Goal: Task Accomplishment & Management: Complete application form

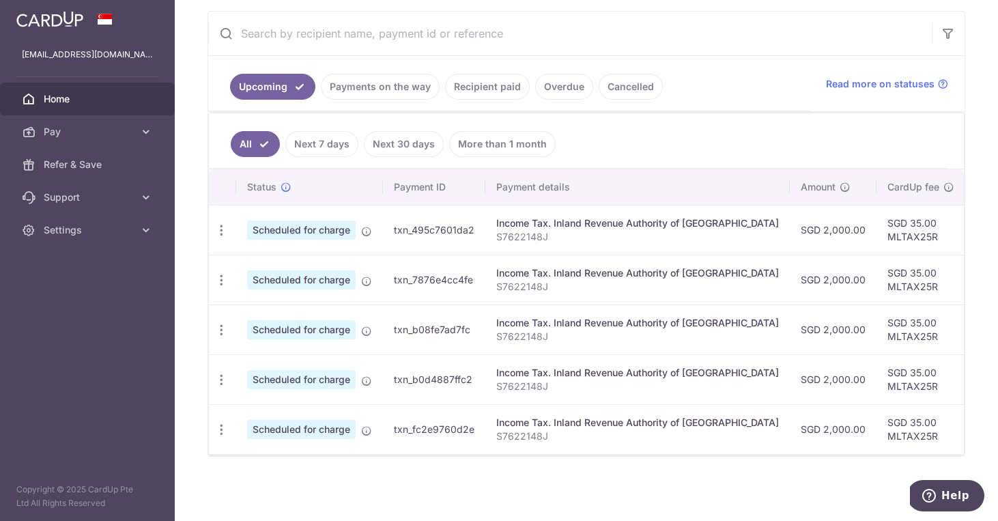
scroll to position [253, 0]
click at [67, 138] on span "Pay" at bounding box center [89, 132] width 90 height 14
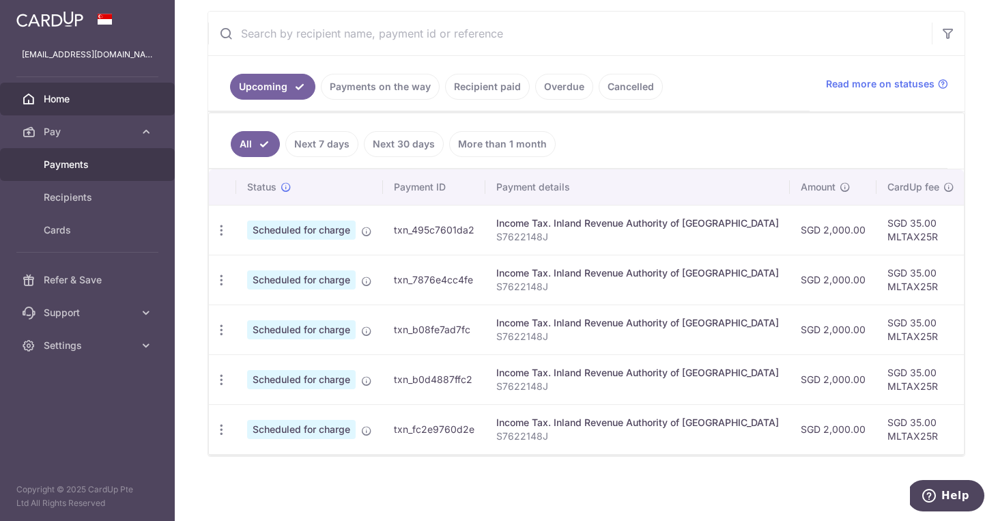
click at [74, 167] on span "Payments" at bounding box center [89, 165] width 90 height 14
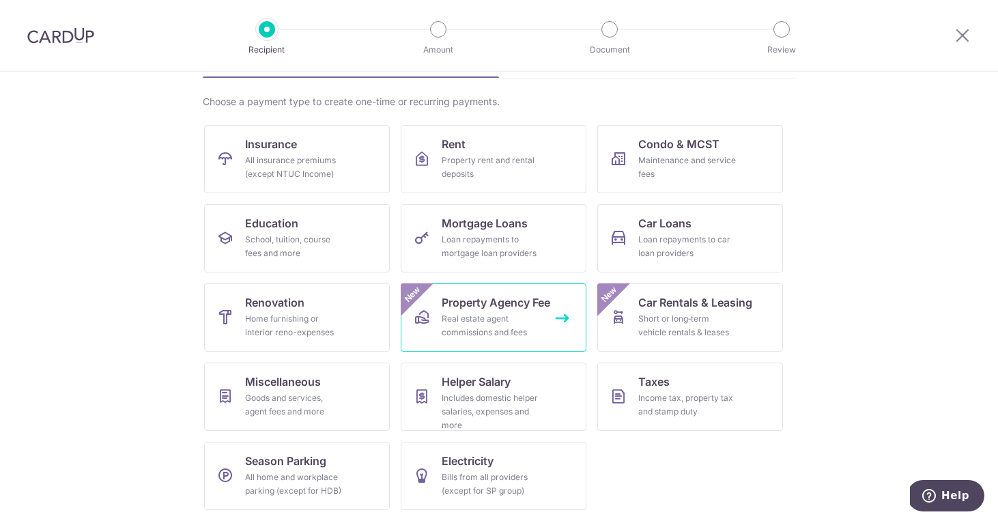
scroll to position [90, 0]
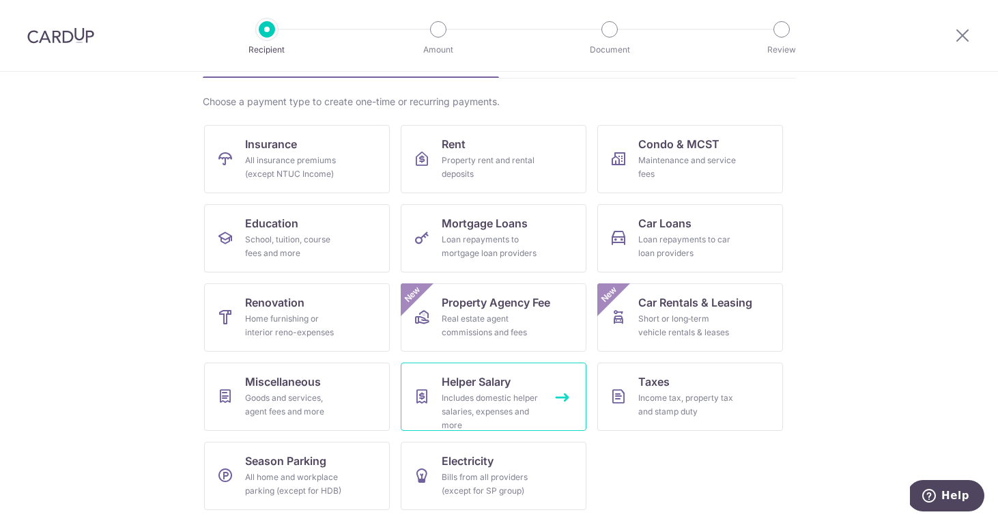
click at [558, 395] on link "Helper Salary Includes domestic helper salaries, expenses and more" at bounding box center [494, 396] width 186 height 68
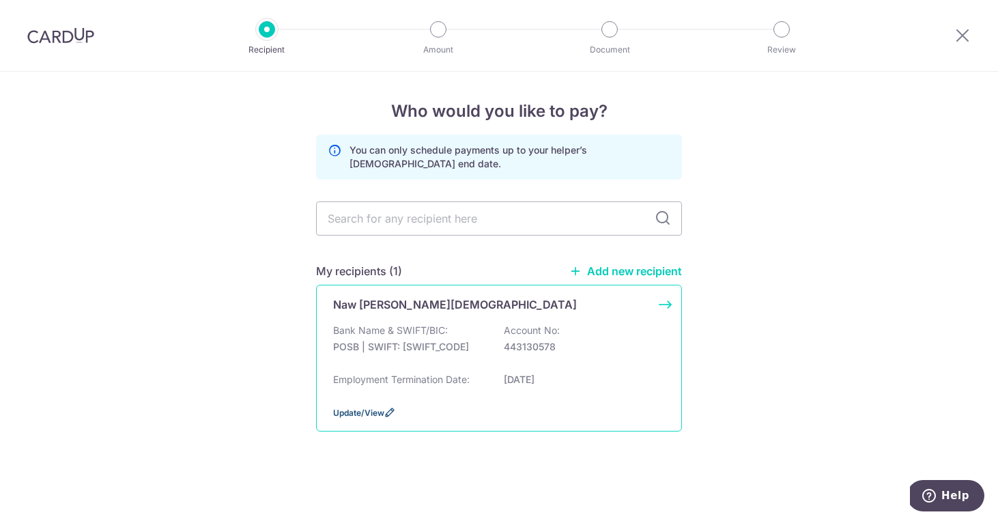
click at [359, 418] on span "Update/View" at bounding box center [358, 413] width 51 height 10
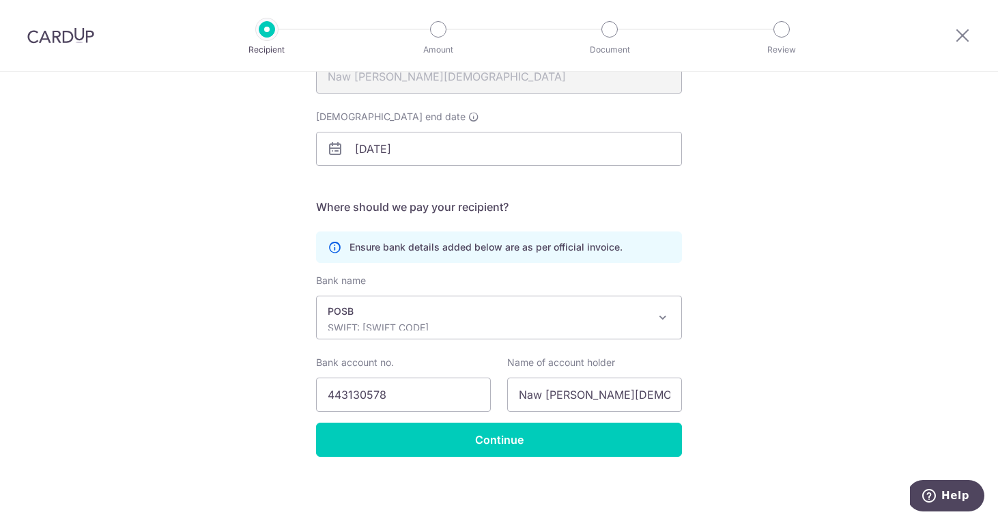
scroll to position [182, 0]
click at [398, 154] on input "31/12/2026" at bounding box center [499, 149] width 366 height 34
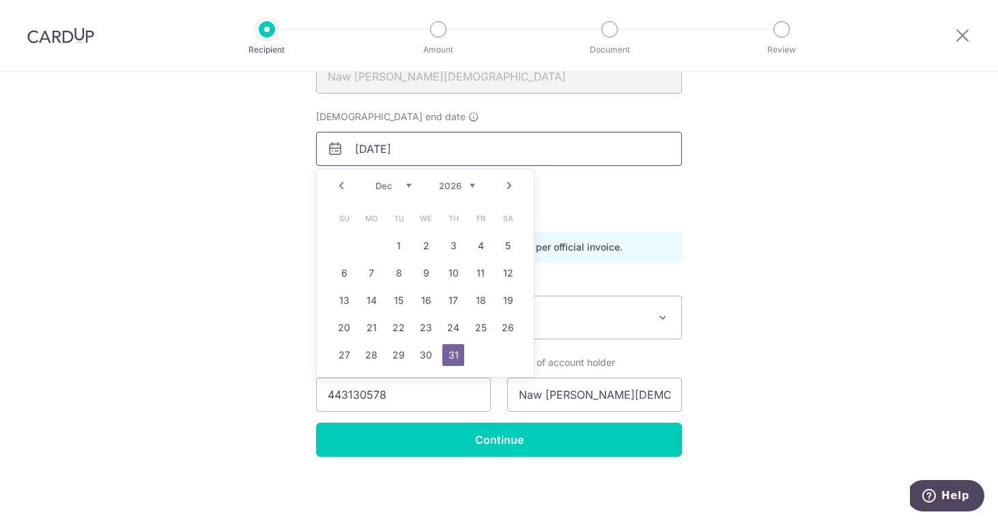
click at [398, 154] on input "31/12/2026" at bounding box center [499, 149] width 366 height 34
click at [512, 188] on link "Next" at bounding box center [509, 185] width 16 height 16
click at [397, 295] on link "12" at bounding box center [399, 300] width 22 height 22
type input "12/01/2027"
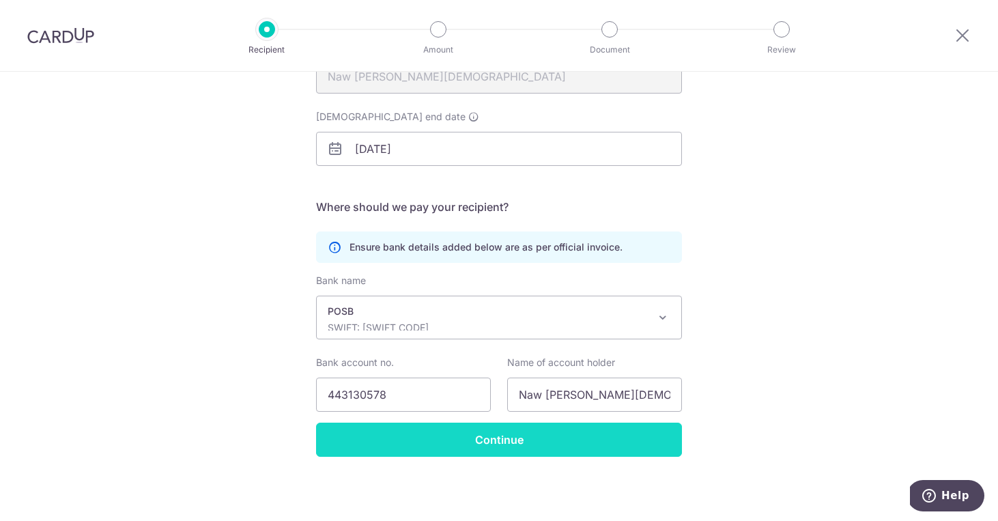
click at [485, 447] on input "Continue" at bounding box center [499, 440] width 366 height 34
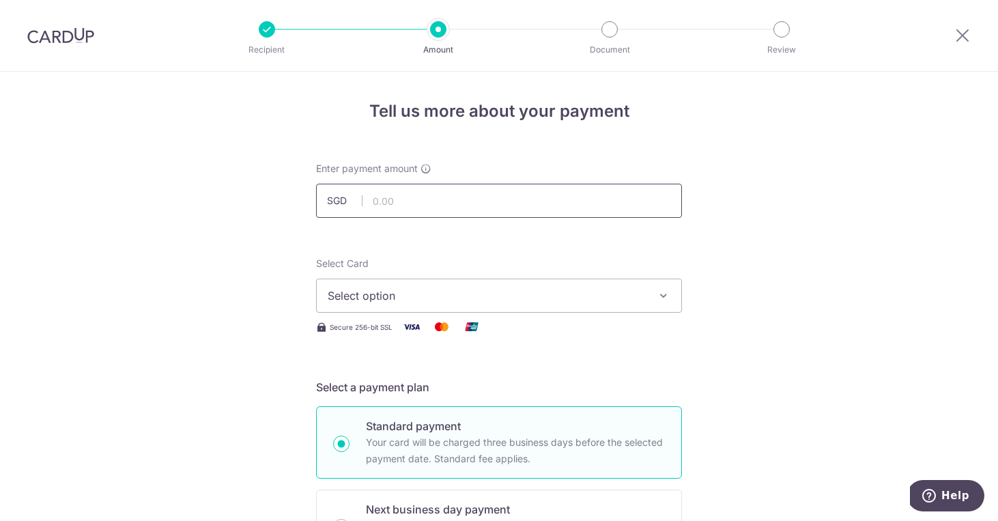
click at [479, 208] on input "text" at bounding box center [499, 201] width 366 height 34
type input "700.00"
click at [429, 303] on span "Select option" at bounding box center [487, 295] width 318 height 16
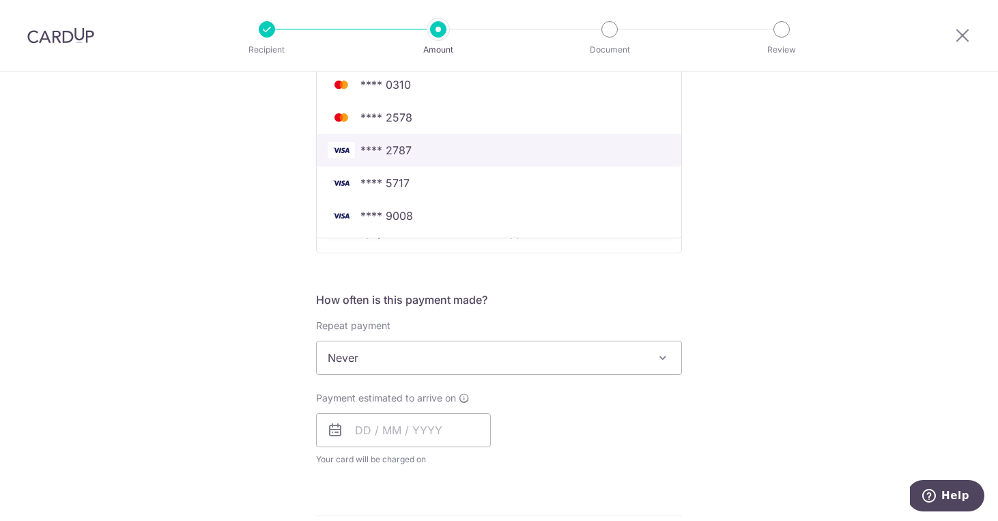
scroll to position [337, 0]
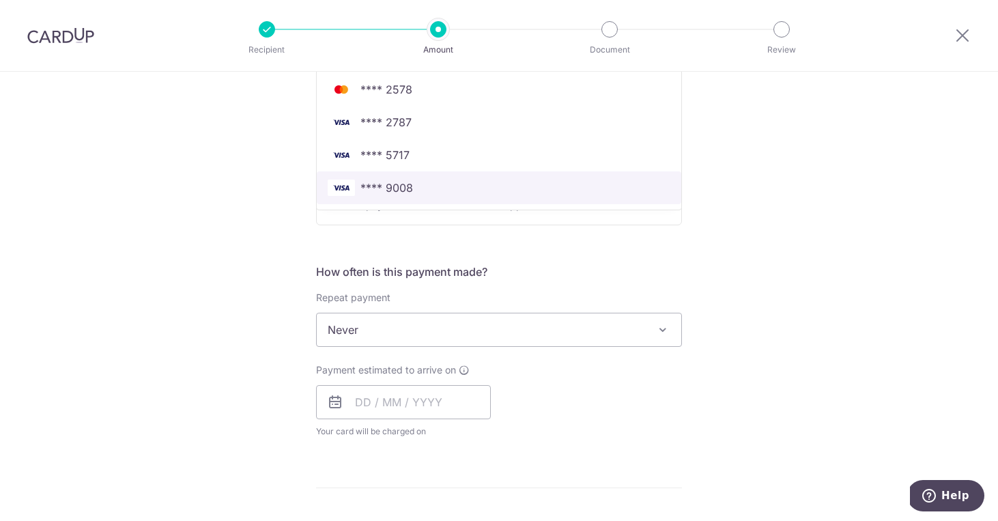
click at [437, 196] on link "**** 9008" at bounding box center [499, 187] width 365 height 33
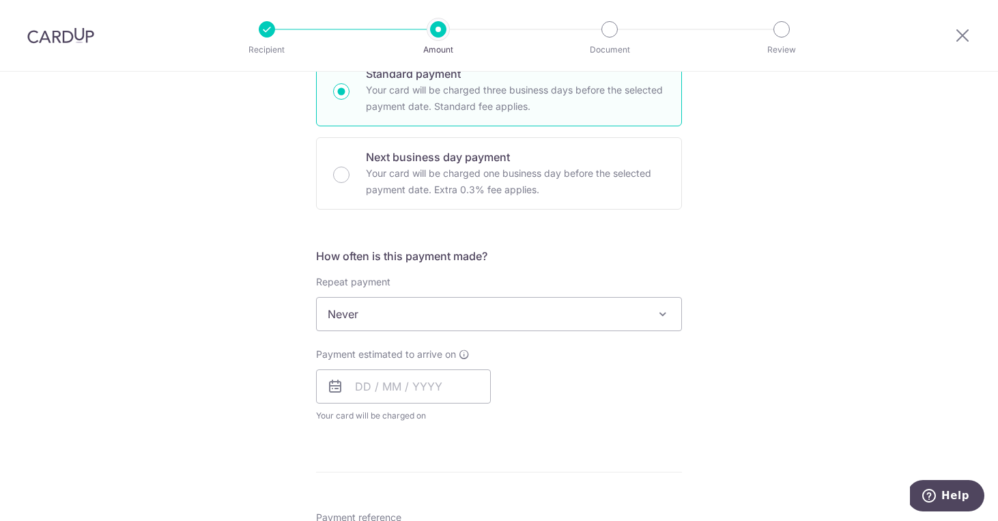
scroll to position [353, 0]
click at [419, 315] on span "Never" at bounding box center [499, 313] width 365 height 33
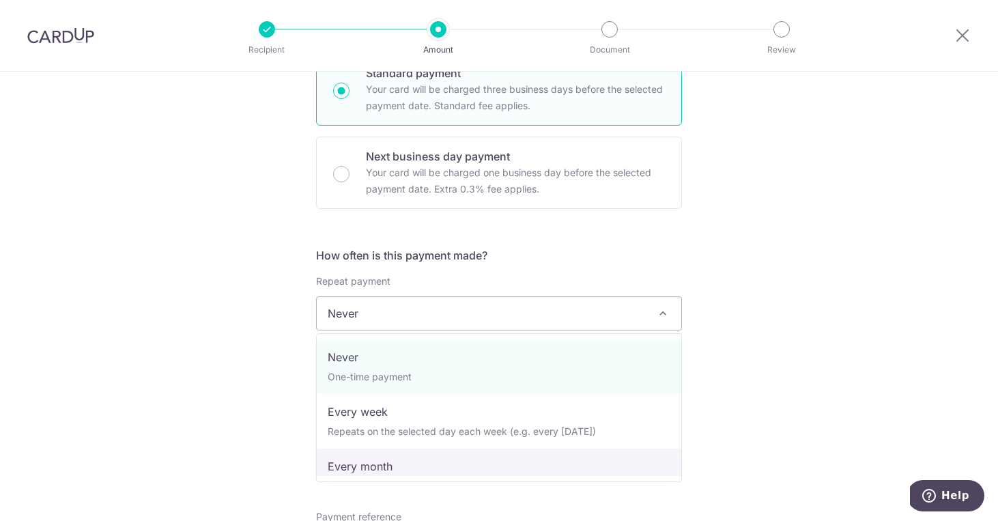
select select "3"
type input "12/01/2027"
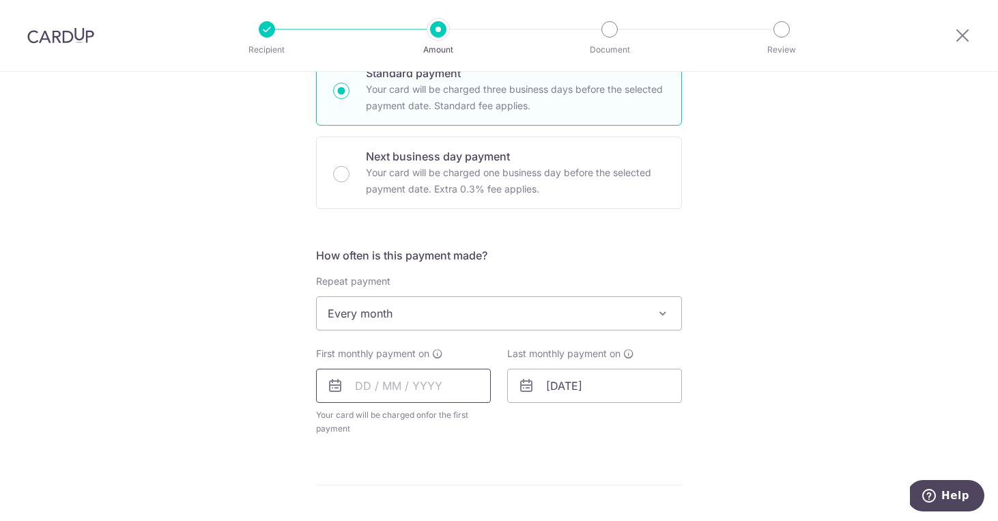
click at [397, 393] on input "text" at bounding box center [403, 386] width 175 height 34
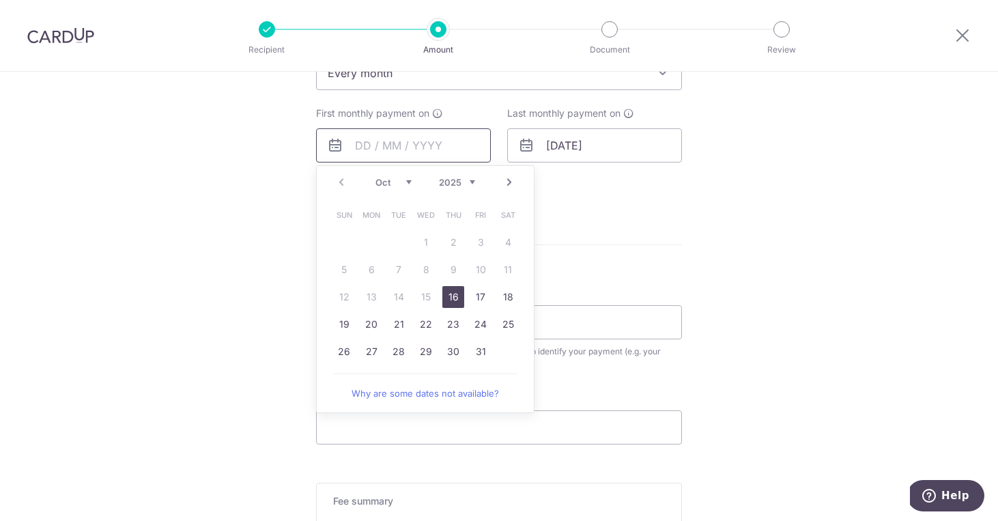
scroll to position [613, 0]
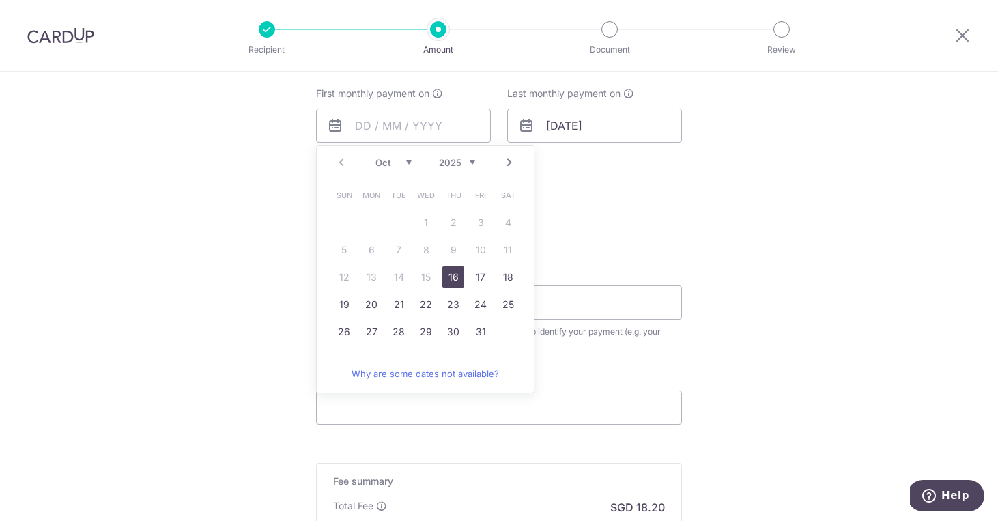
click at [456, 281] on link "16" at bounding box center [453, 277] width 22 height 22
type input "16/10/2025"
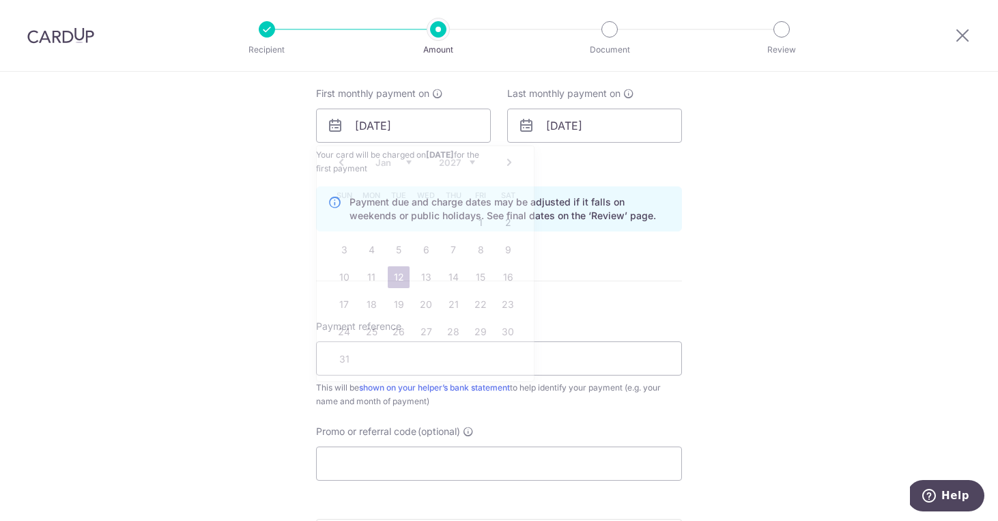
click at [456, 281] on hr at bounding box center [499, 281] width 366 height 1
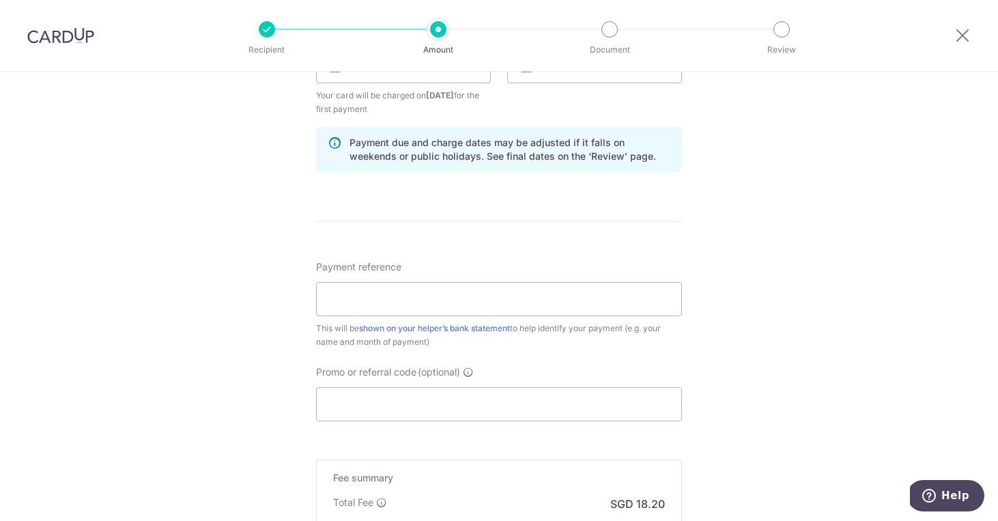
scroll to position [679, 0]
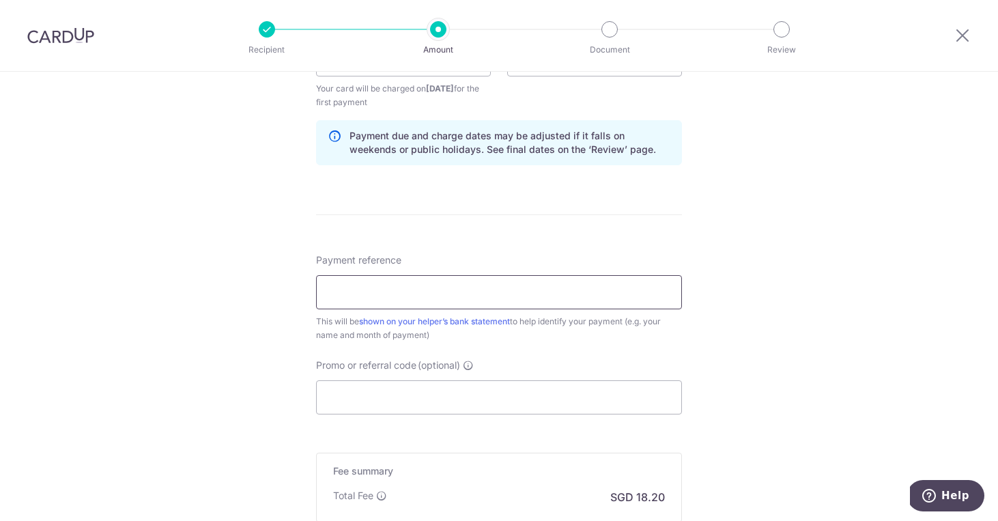
click at [434, 294] on input "Payment reference" at bounding box center [499, 292] width 366 height 34
click at [481, 397] on input "Promo or referral code (optional)" at bounding box center [499, 397] width 366 height 34
paste input "3NEWR3"
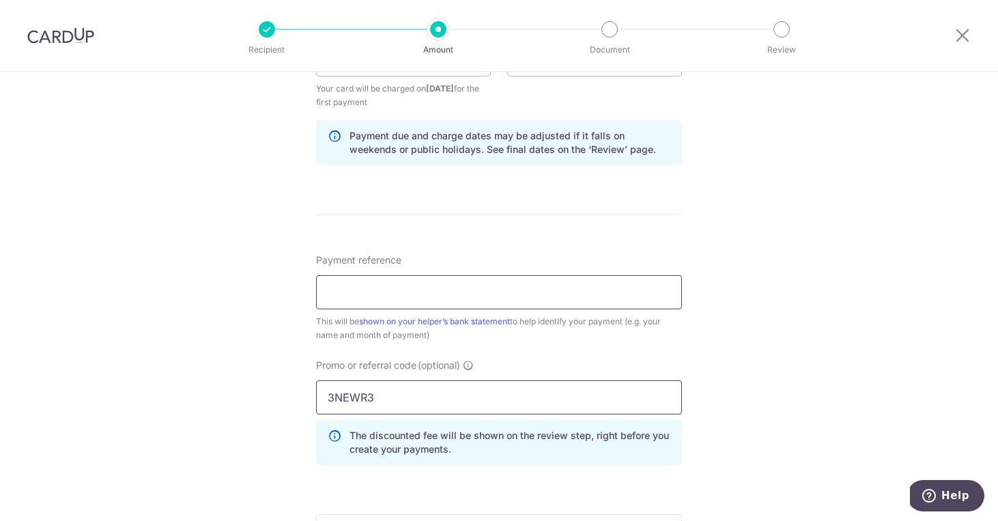
type input "3NEWR3"
click at [467, 304] on input "Payment reference" at bounding box center [499, 292] width 366 height 34
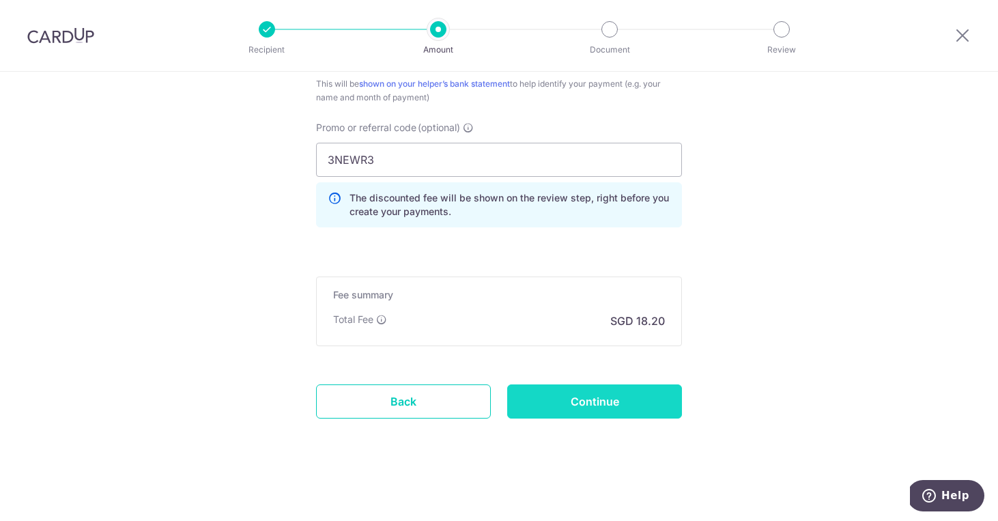
scroll to position [917, 0]
type input "Tan Leng Huei"
click at [481, 161] on input "3NEWR3" at bounding box center [499, 160] width 366 height 34
click at [570, 406] on input "Continue" at bounding box center [594, 401] width 175 height 34
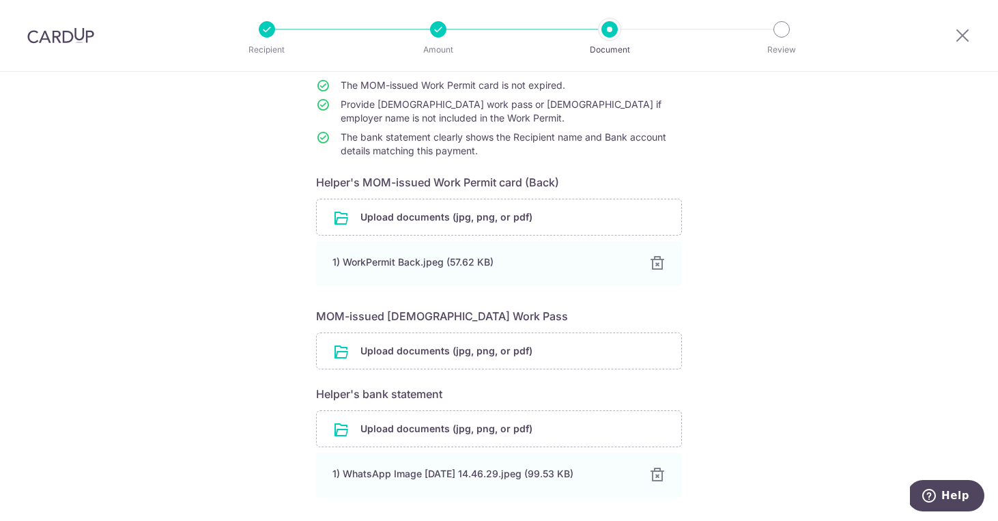
scroll to position [132, 0]
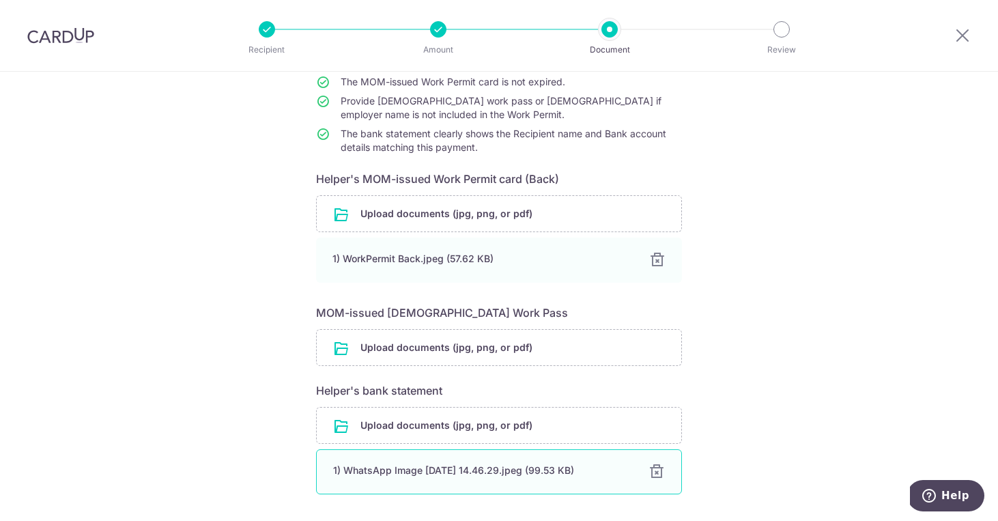
click at [657, 473] on div at bounding box center [656, 472] width 16 height 16
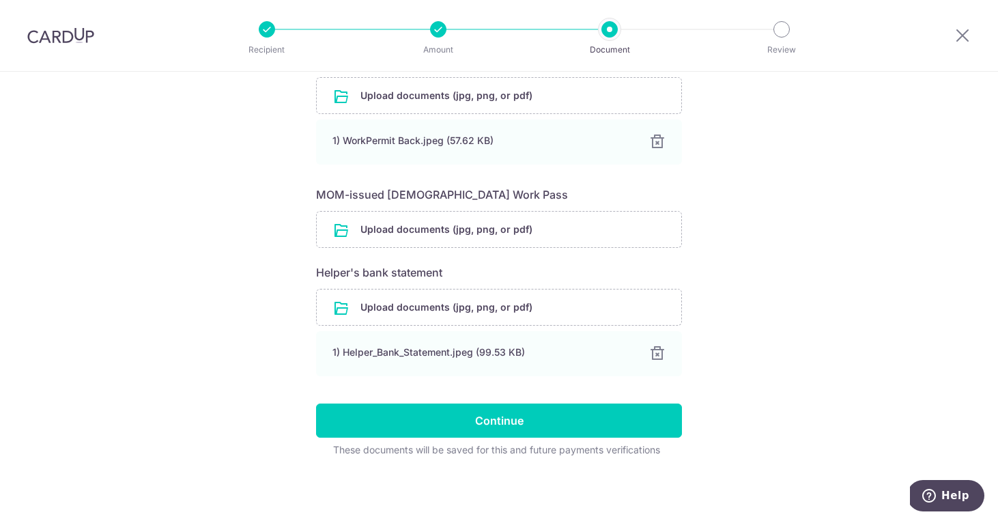
scroll to position [250, 0]
click at [452, 425] on input "Continue" at bounding box center [499, 420] width 366 height 34
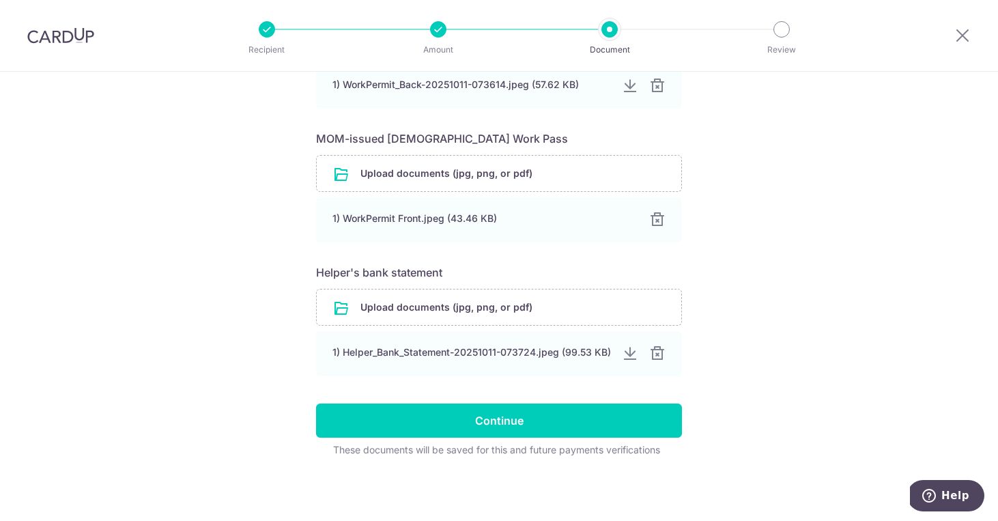
scroll to position [517, 0]
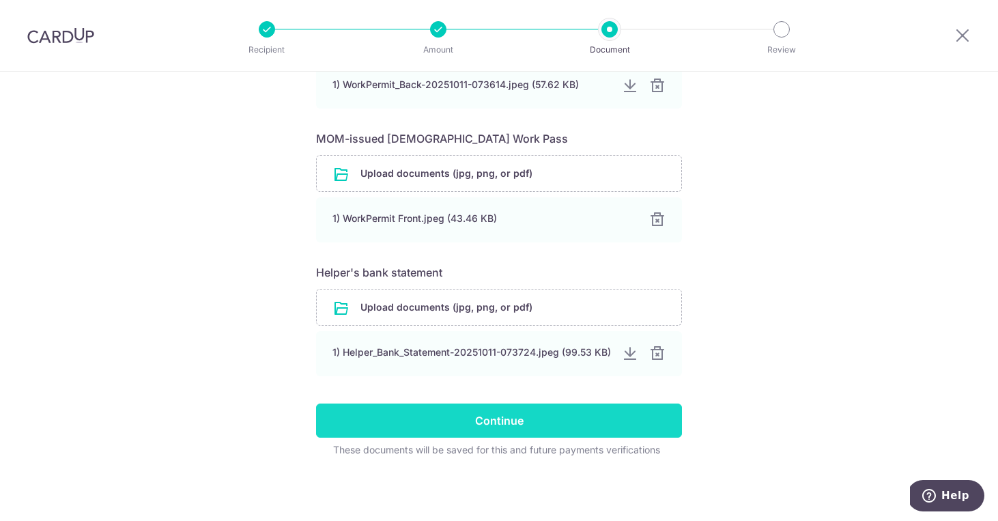
click at [476, 418] on input "Continue" at bounding box center [499, 420] width 366 height 34
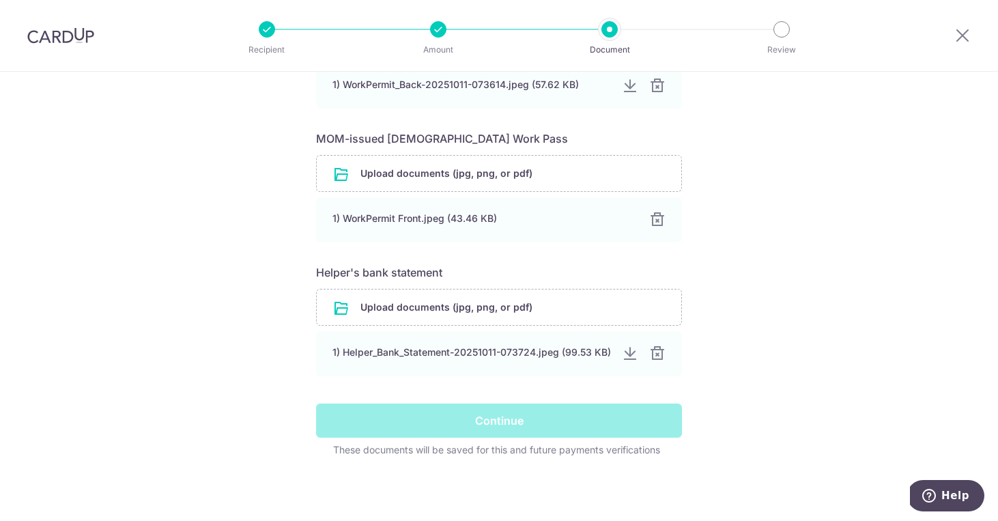
click at [794, 365] on div "Help us verify your payment Your supporting documents will enable us to approve…" at bounding box center [499, 38] width 998 height 966
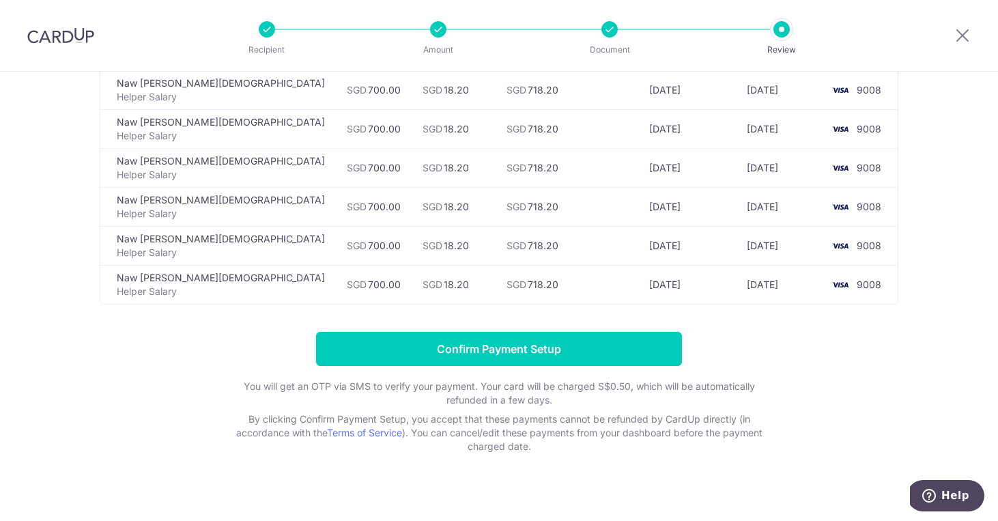
scroll to position [504, 0]
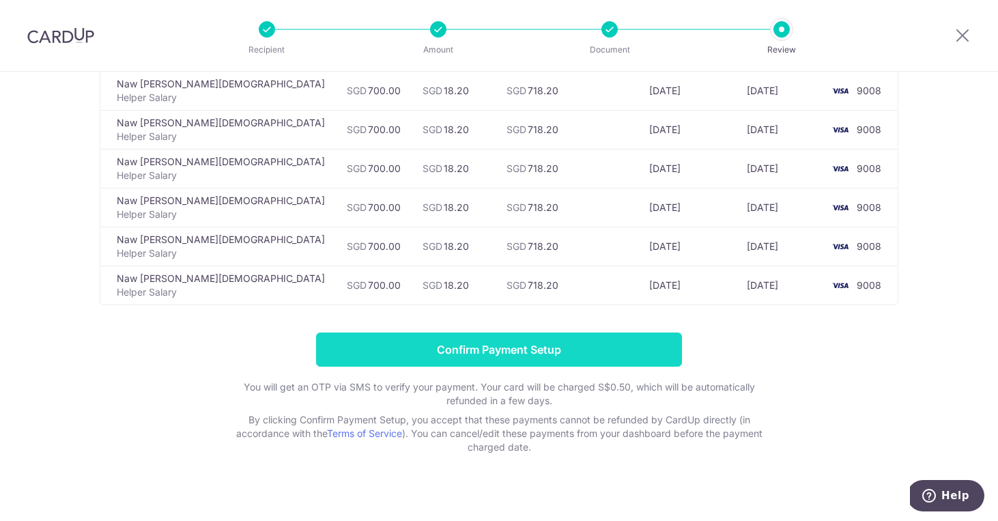
click at [472, 333] on input "Confirm Payment Setup" at bounding box center [499, 349] width 366 height 34
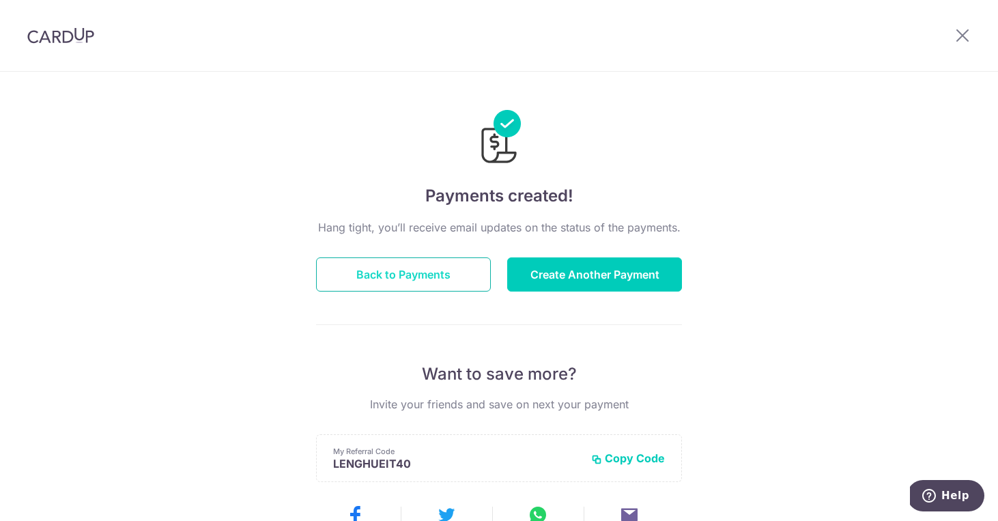
click at [401, 281] on button "Back to Payments" at bounding box center [403, 274] width 175 height 34
